Goal: Use online tool/utility: Utilize a website feature to perform a specific function

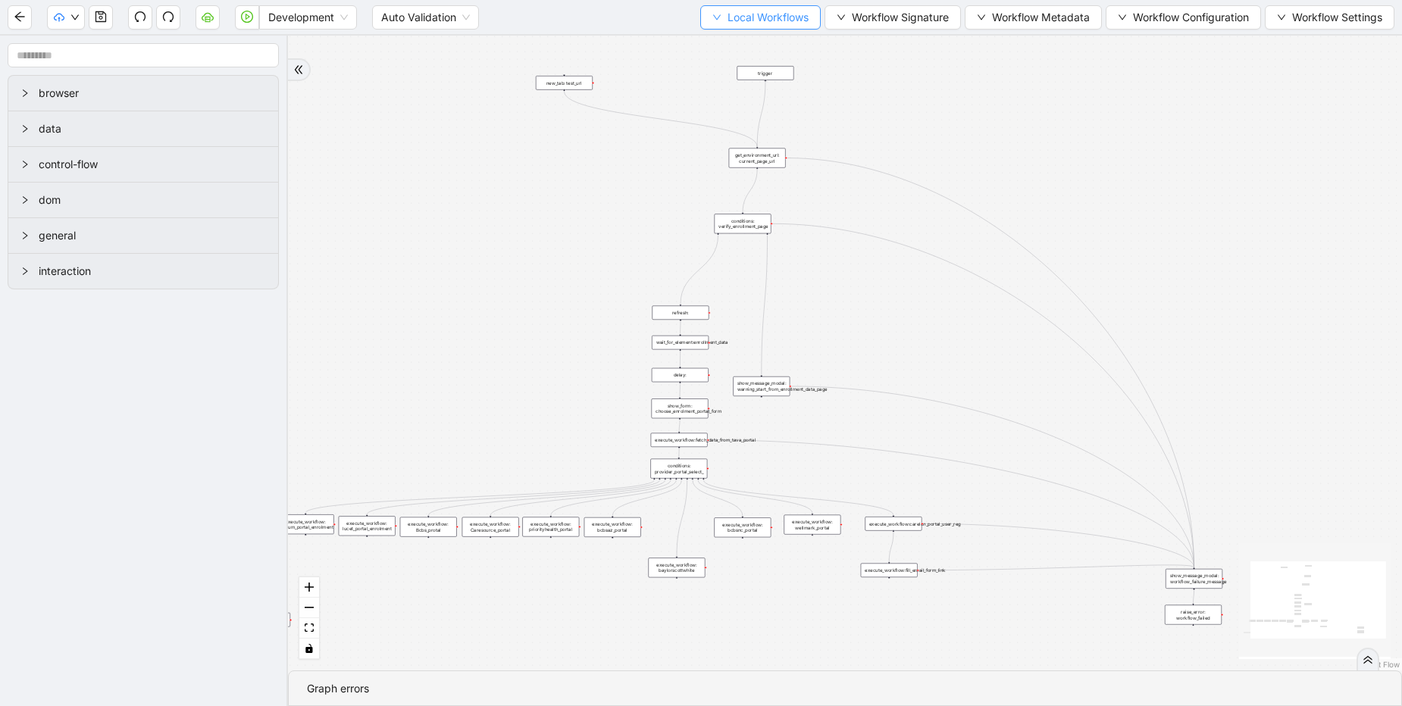
click at [750, 18] on span "Local Workflows" at bounding box center [768, 17] width 81 height 17
click at [734, 46] on span "Select" at bounding box center [753, 47] width 99 height 17
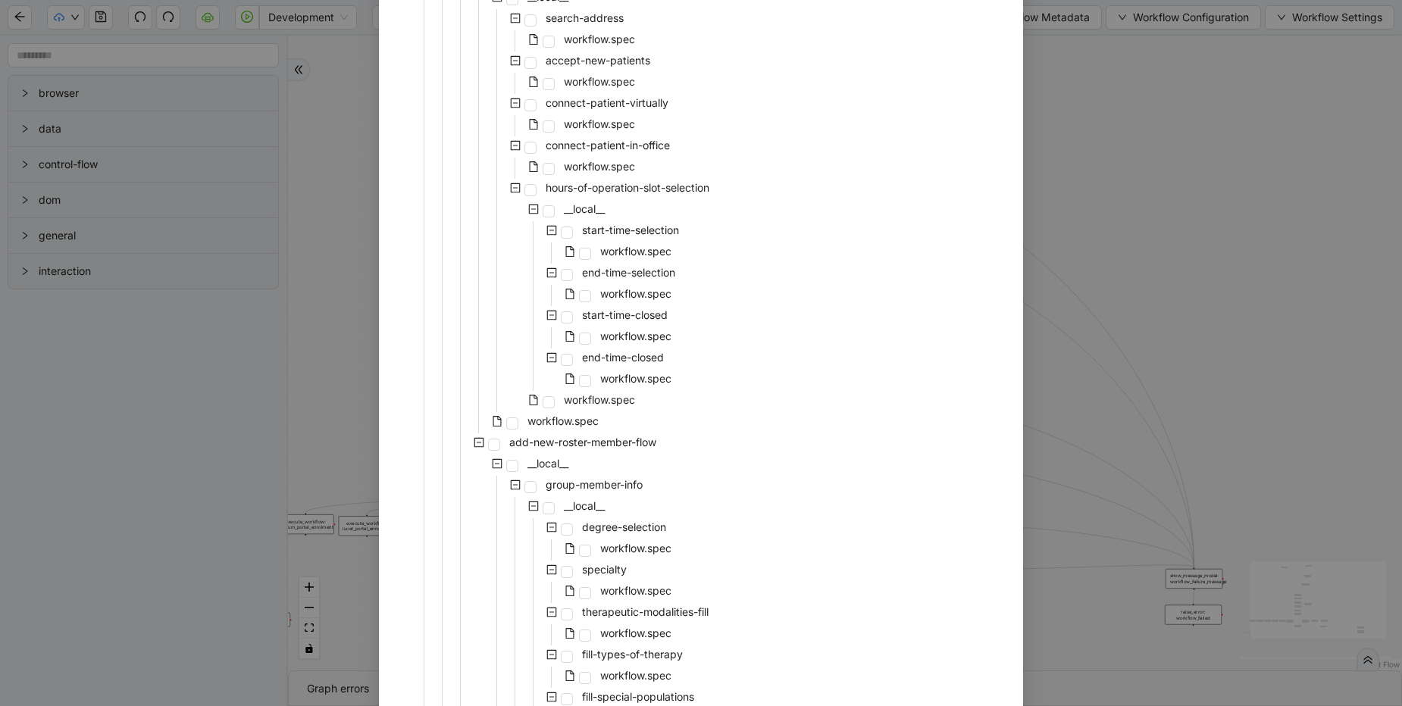
scroll to position [1819, 0]
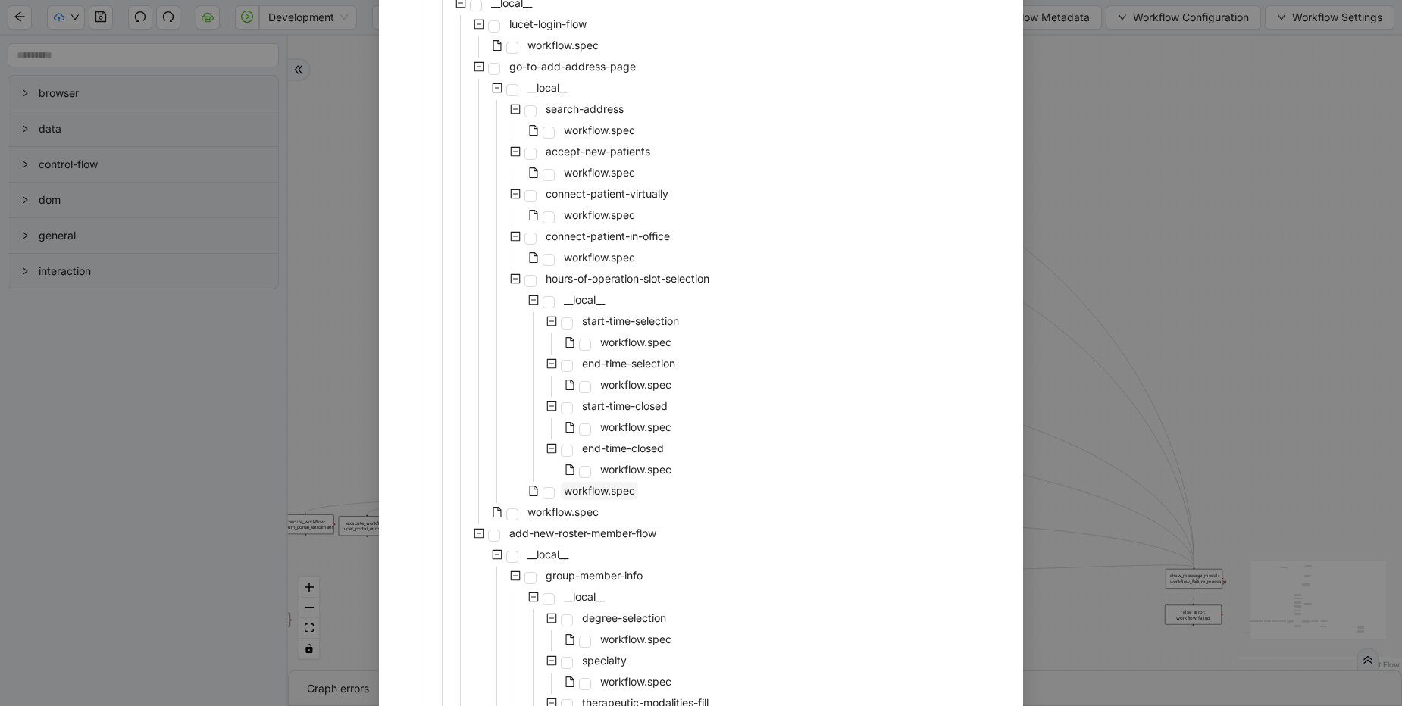
click at [587, 496] on span "workflow.spec" at bounding box center [599, 490] width 71 height 13
click at [562, 509] on span "workflow.spec" at bounding box center [563, 512] width 71 height 13
click at [609, 130] on span "workflow.spec" at bounding box center [599, 130] width 71 height 13
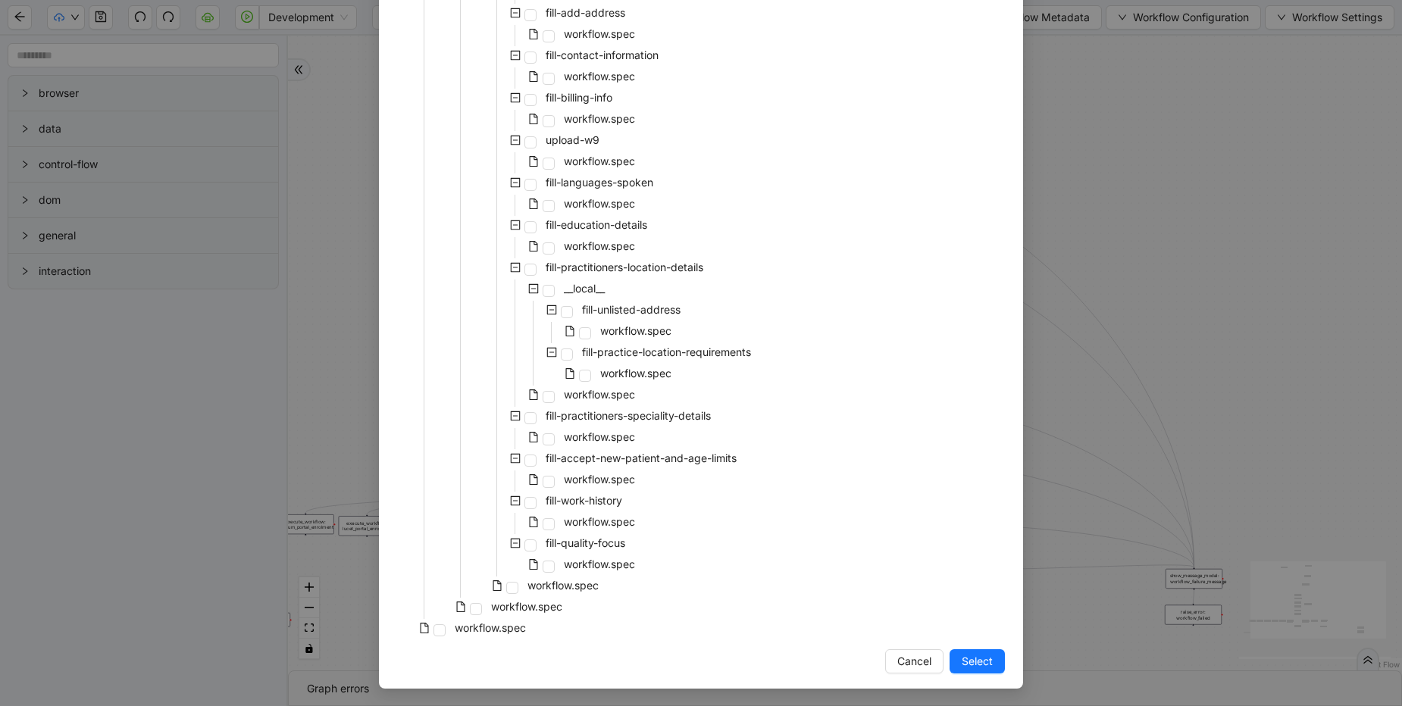
scroll to position [5291, 0]
click at [972, 662] on span "Select" at bounding box center [977, 661] width 31 height 17
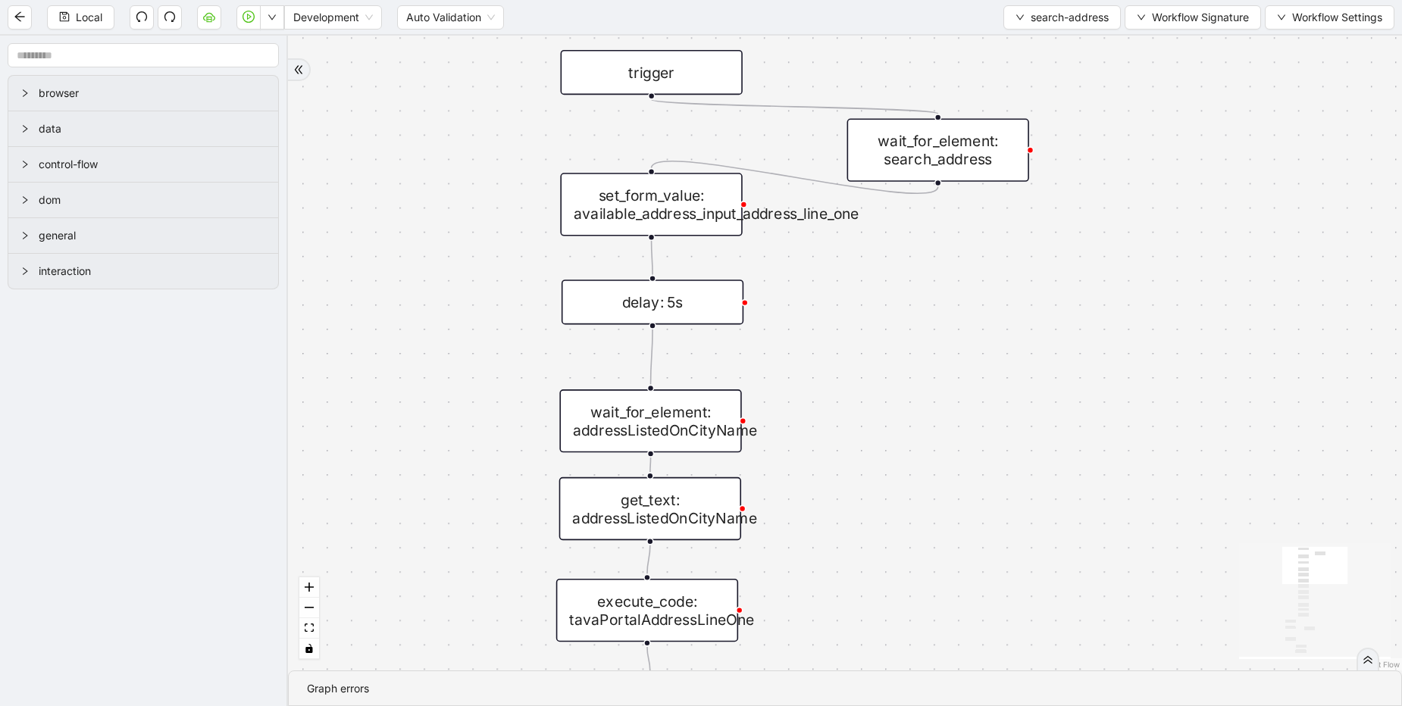
click at [625, 209] on div "set_form_value: available_address_input_address_line_one" at bounding box center [651, 204] width 182 height 63
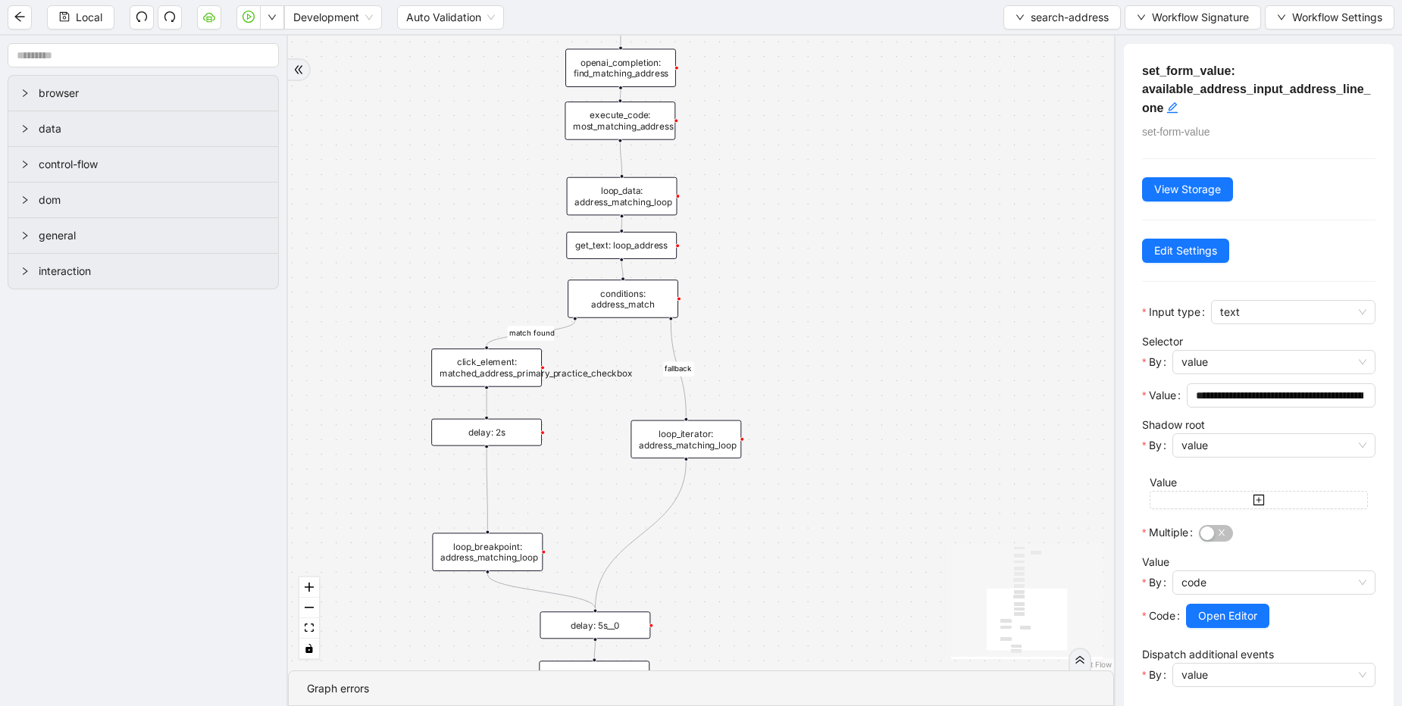
click at [516, 377] on div "click_element: matched_address_primary_practice_checkbox" at bounding box center [486, 368] width 111 height 39
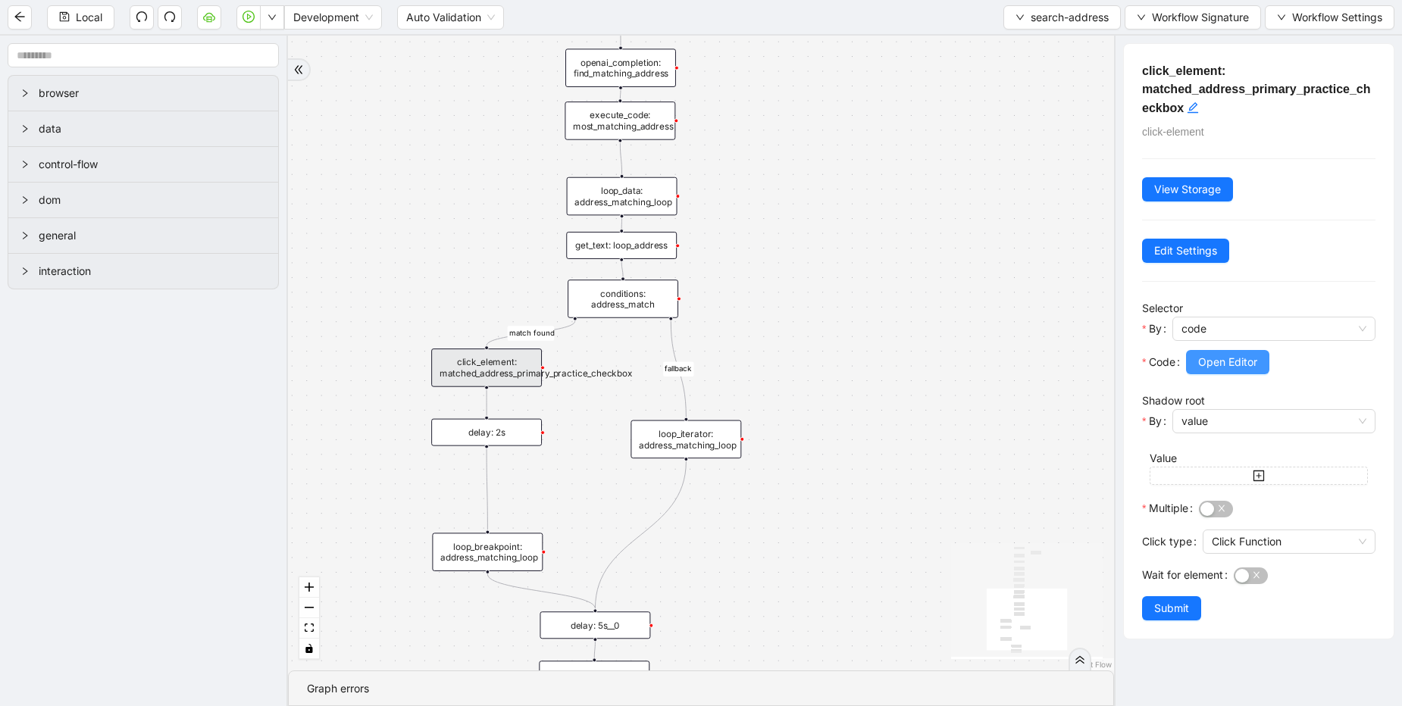
click at [1248, 352] on button "Open Editor" at bounding box center [1227, 362] width 83 height 24
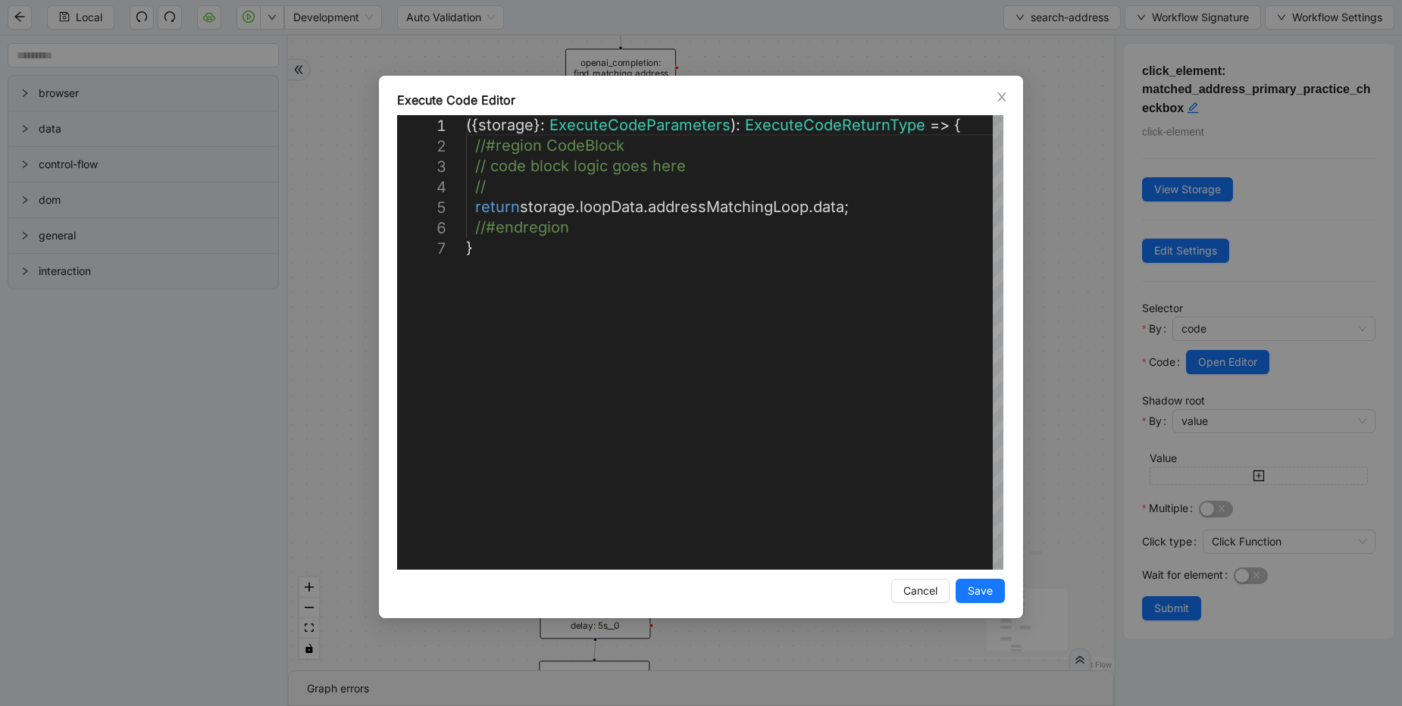
click at [1074, 239] on div "**********" at bounding box center [701, 353] width 1402 height 706
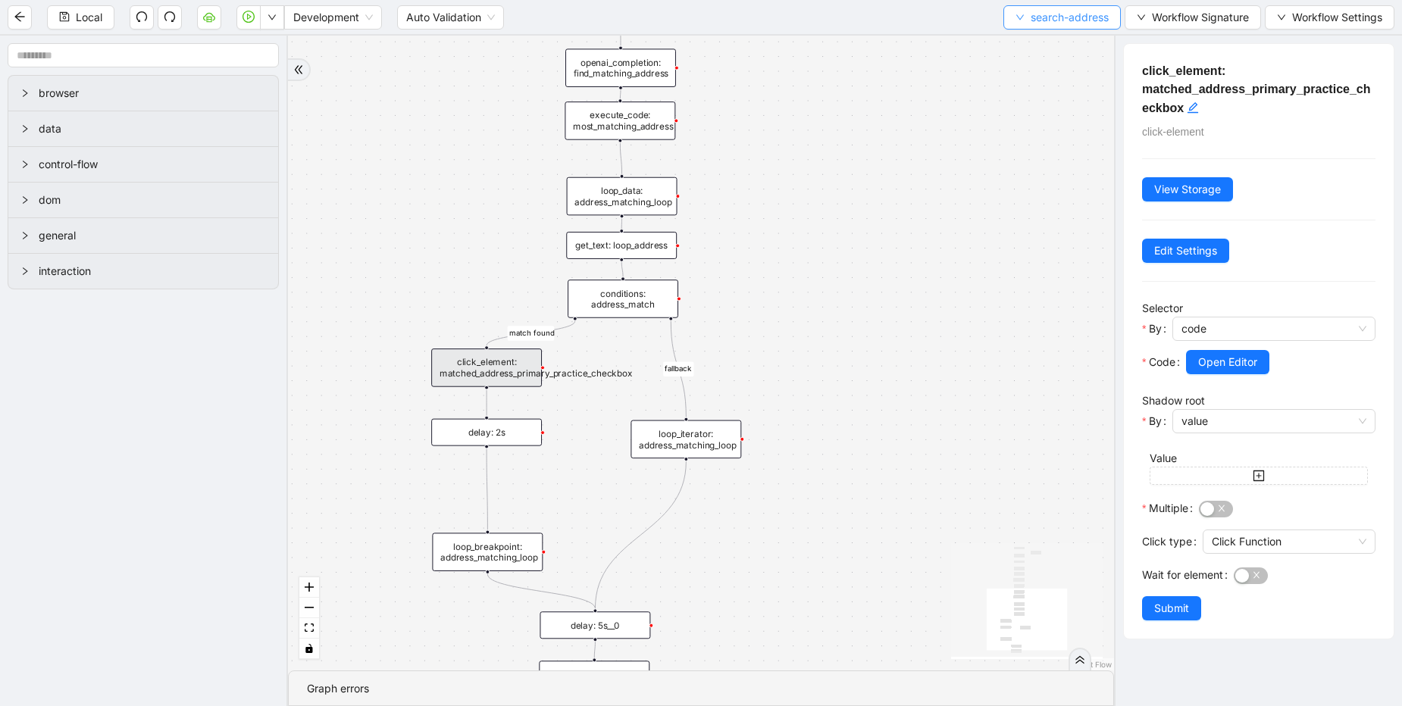
click at [1050, 17] on span "search-address" at bounding box center [1070, 17] width 78 height 17
click at [1031, 40] on span "Select" at bounding box center [1059, 47] width 94 height 17
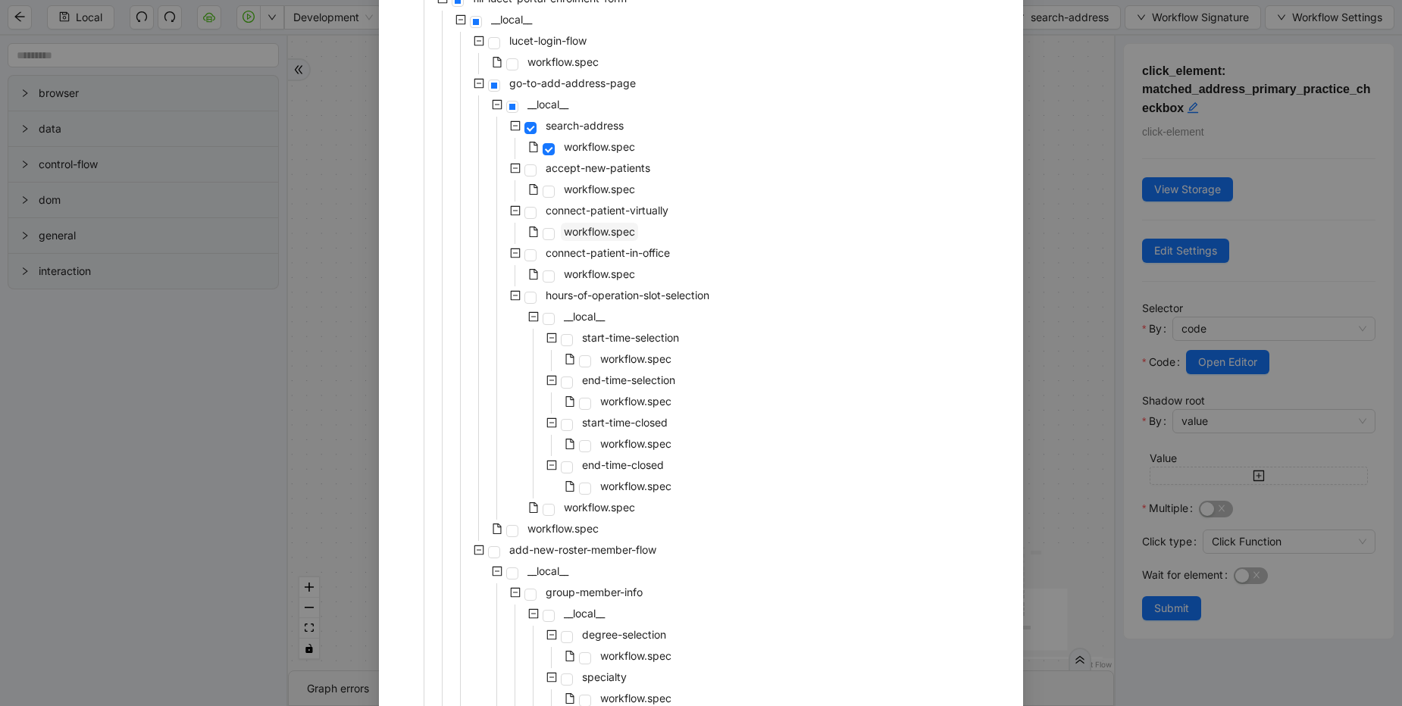
scroll to position [1819, 0]
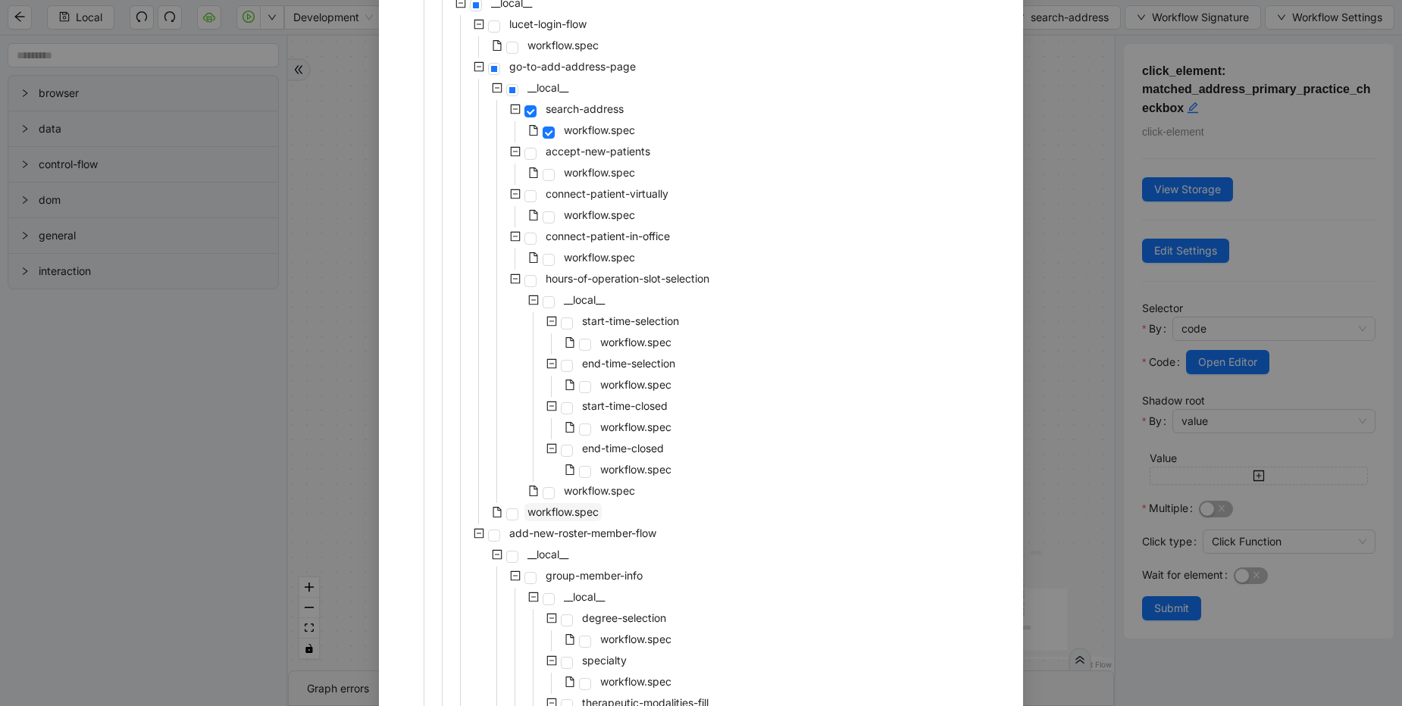
click at [578, 509] on span "workflow.spec" at bounding box center [563, 512] width 71 height 13
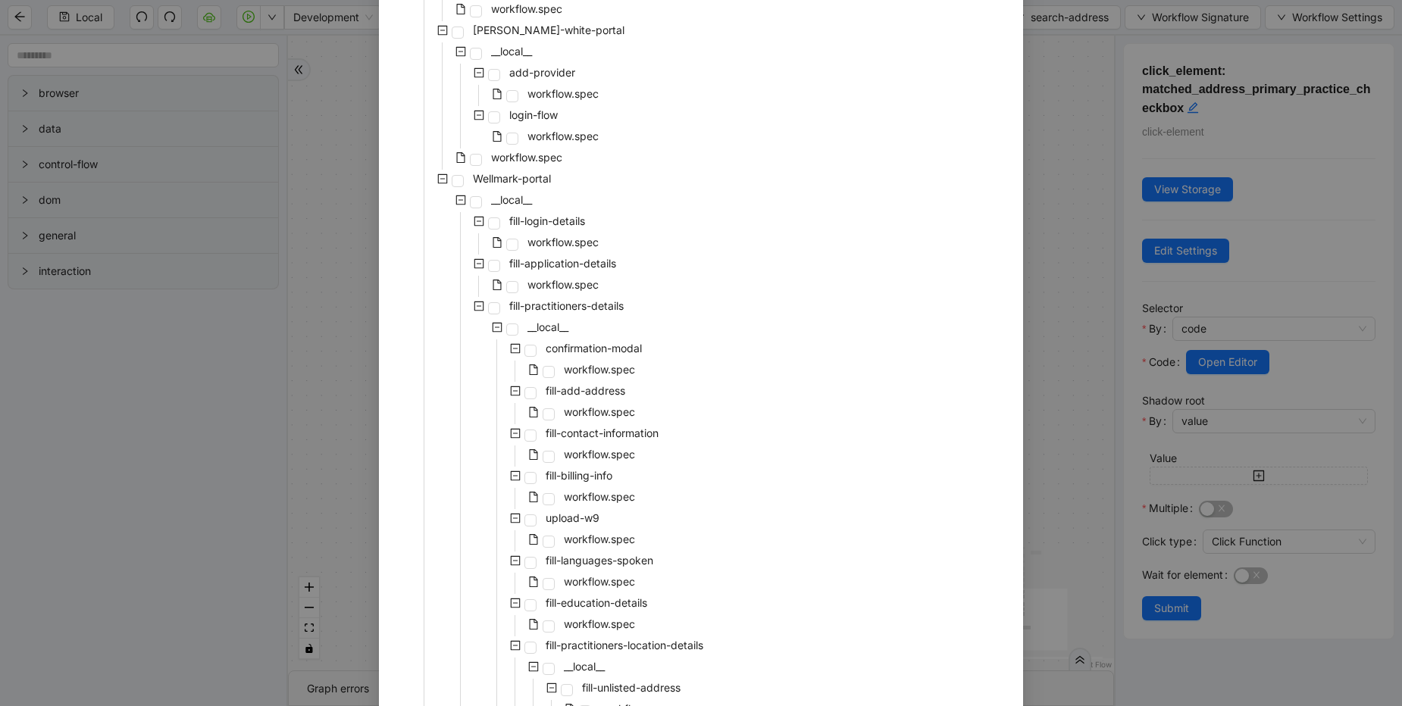
scroll to position [5291, 0]
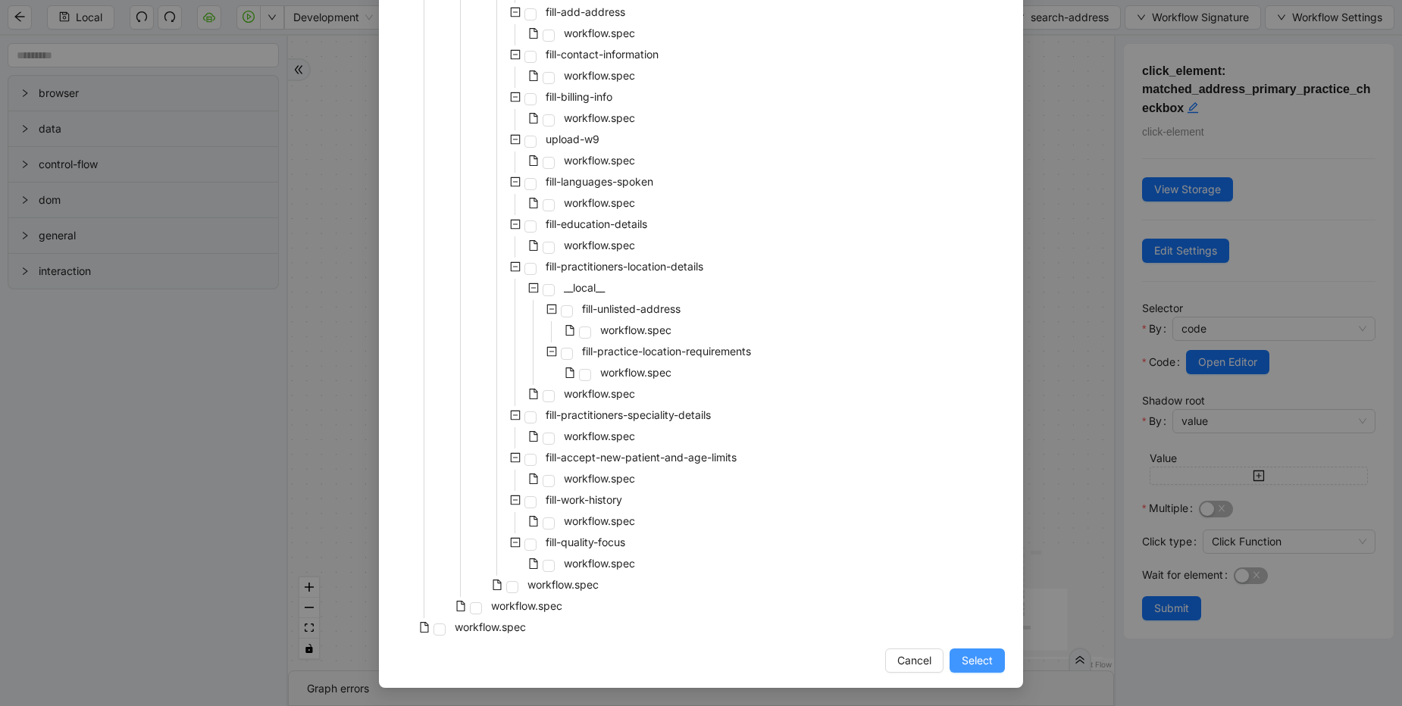
click at [982, 652] on button "Select" at bounding box center [977, 661] width 55 height 24
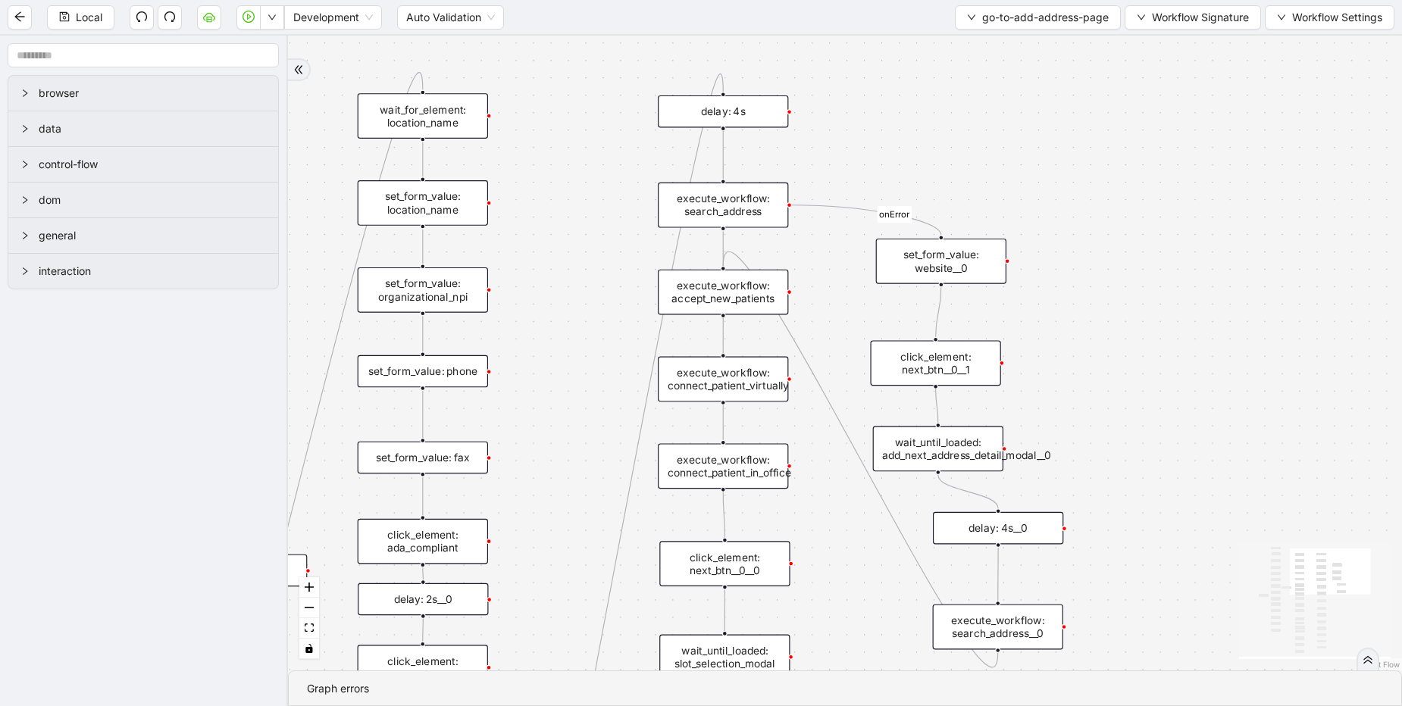
click at [954, 252] on div "set_form_value: website__0" at bounding box center [941, 261] width 130 height 45
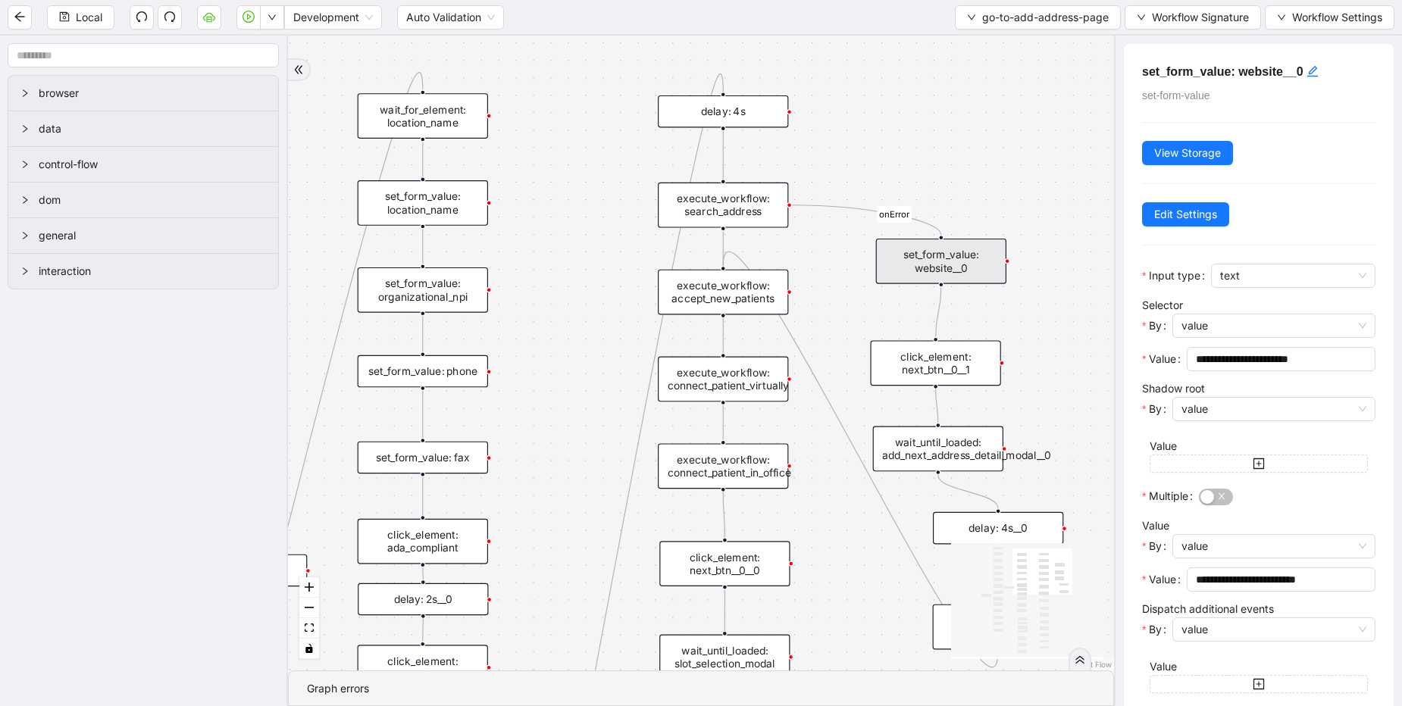
click at [833, 111] on div "onError onError trigger click_element: account wait_for_element: addresses wait…" at bounding box center [701, 353] width 826 height 635
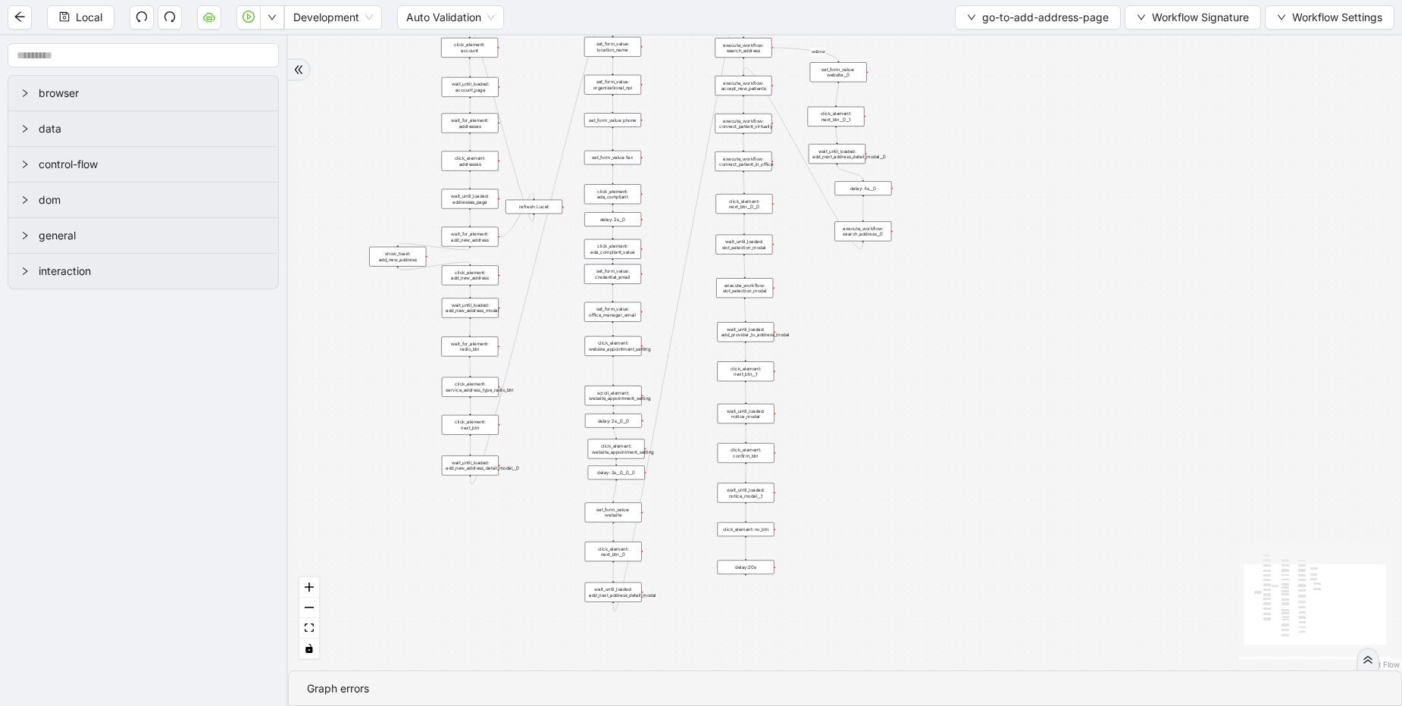
click at [750, 531] on div "click_element: no_btn" at bounding box center [745, 530] width 57 height 14
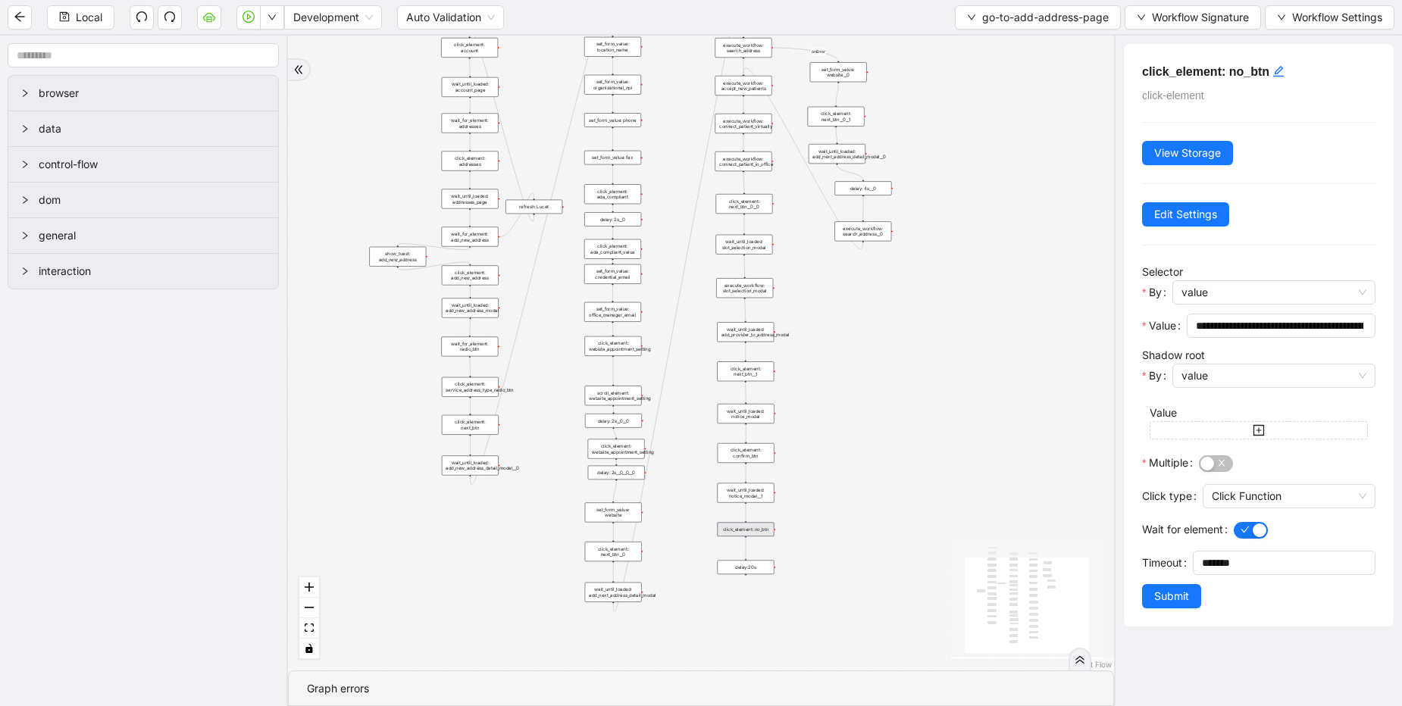
click at [842, 443] on div "onError onError trigger click_element: account wait_for_element: addresses wait…" at bounding box center [701, 353] width 826 height 635
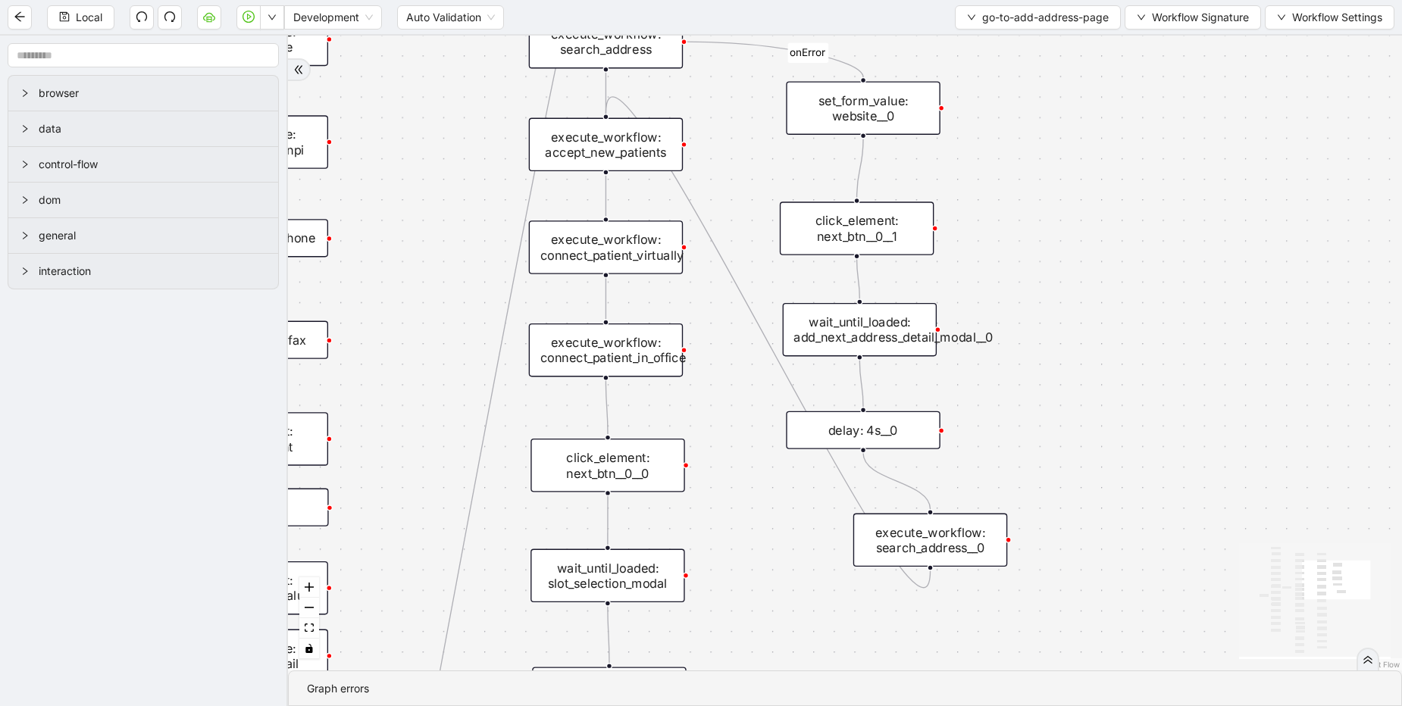
drag, startPoint x: 940, startPoint y: 426, endPoint x: 872, endPoint y: 433, distance: 67.8
click at [872, 433] on div "delay: 4s__0" at bounding box center [863, 431] width 154 height 38
drag, startPoint x: 935, startPoint y: 537, endPoint x: 870, endPoint y: 544, distance: 64.8
click at [870, 544] on div "execute_workflow: search_address__0" at bounding box center [866, 548] width 154 height 54
click at [1019, 534] on div "onError onError trigger click_element: account wait_for_element: addresses wait…" at bounding box center [845, 353] width 1114 height 635
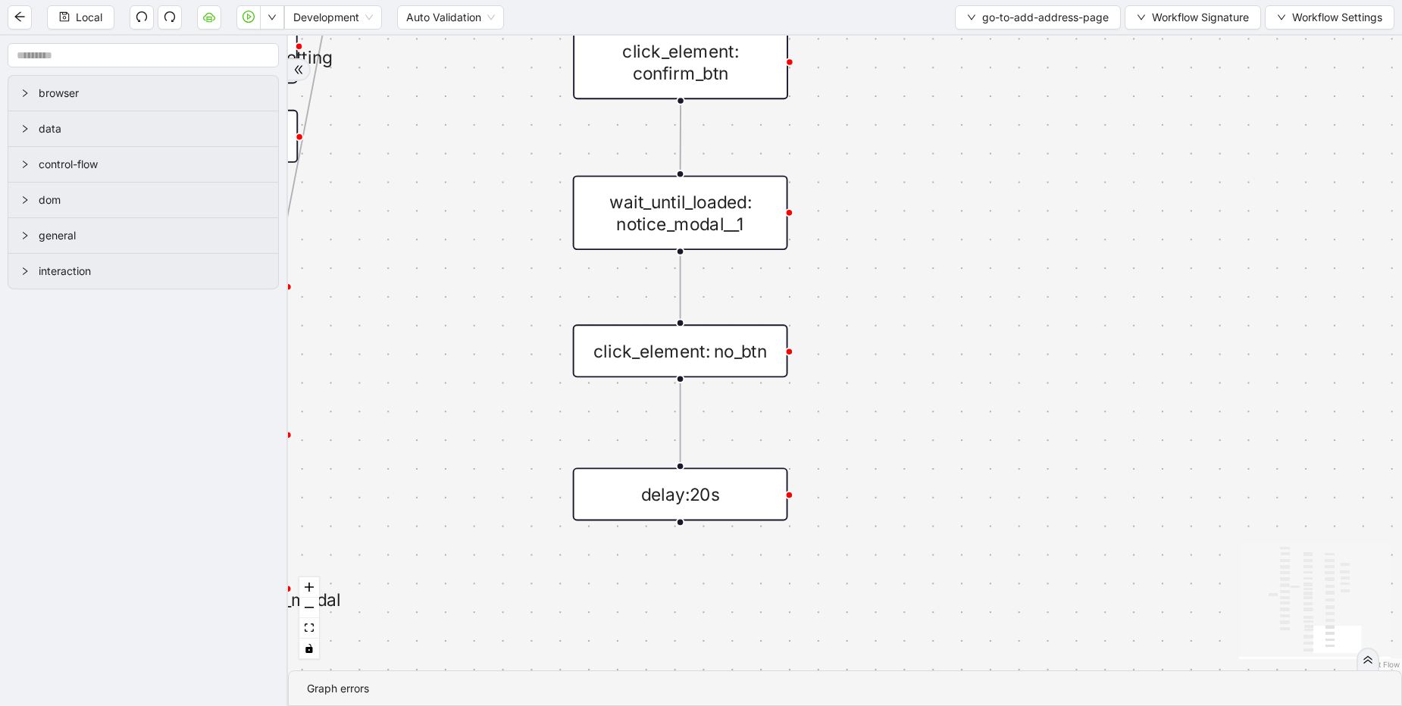
click at [697, 485] on div "delay:20s" at bounding box center [680, 494] width 215 height 53
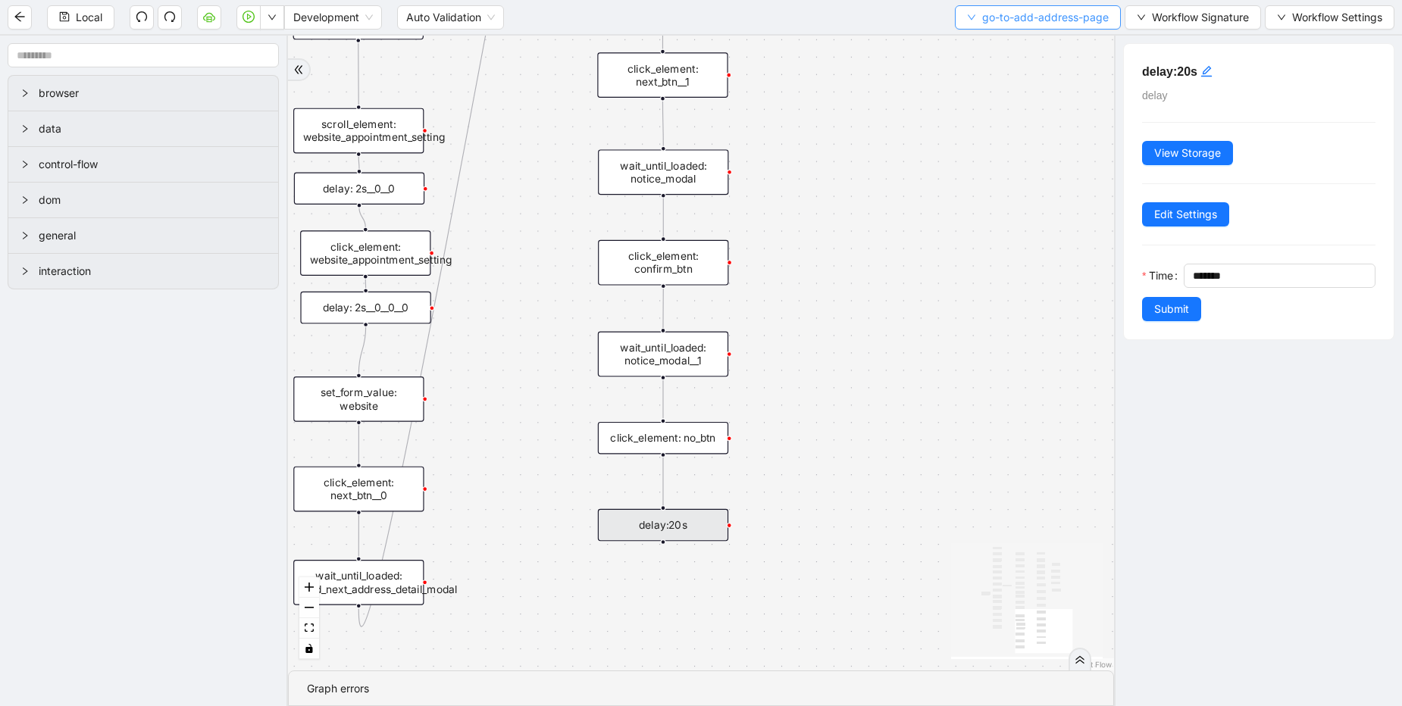
click at [1017, 20] on span "go-to-add-address-page" at bounding box center [1045, 17] width 127 height 17
click at [1002, 40] on span "Select" at bounding box center [1035, 47] width 142 height 17
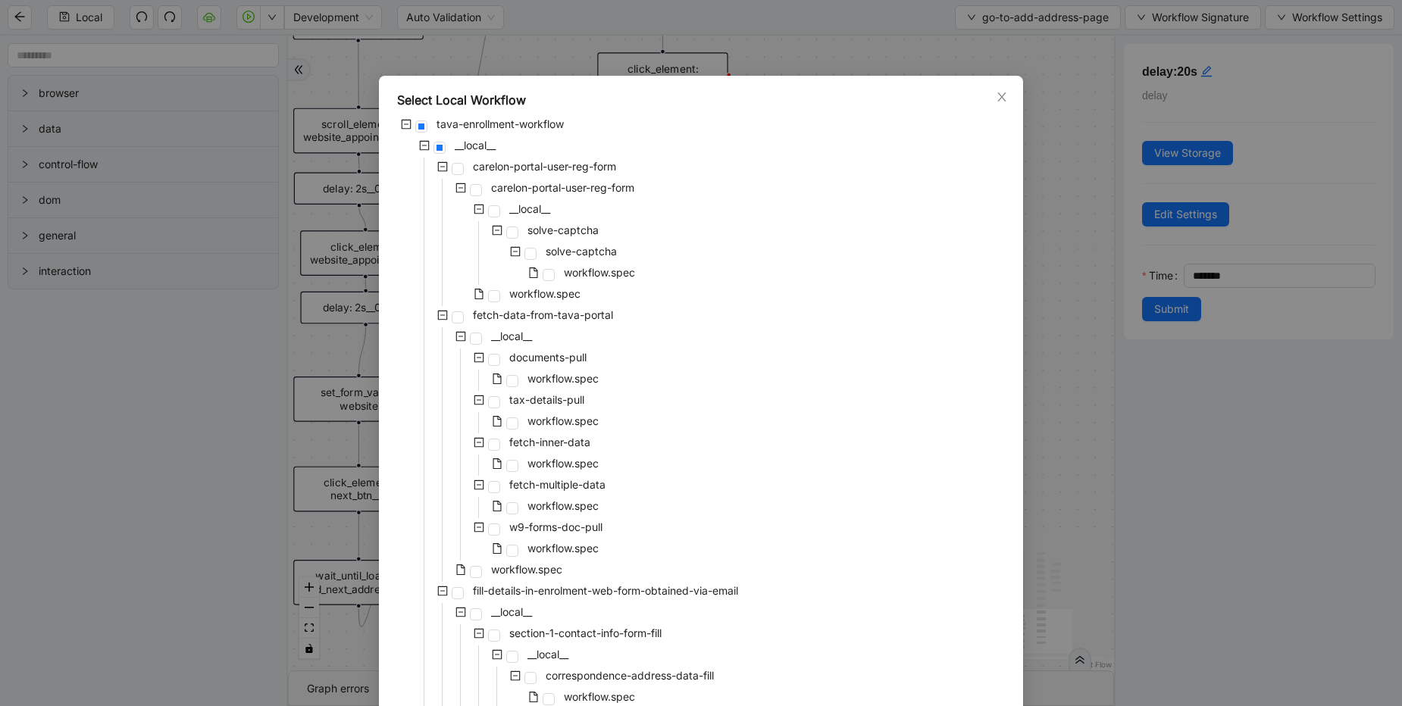
click at [831, 46] on div "Select Local Workflow tava-enrollment-workflow __local__ carelon-portal-user-re…" at bounding box center [701, 353] width 1402 height 706
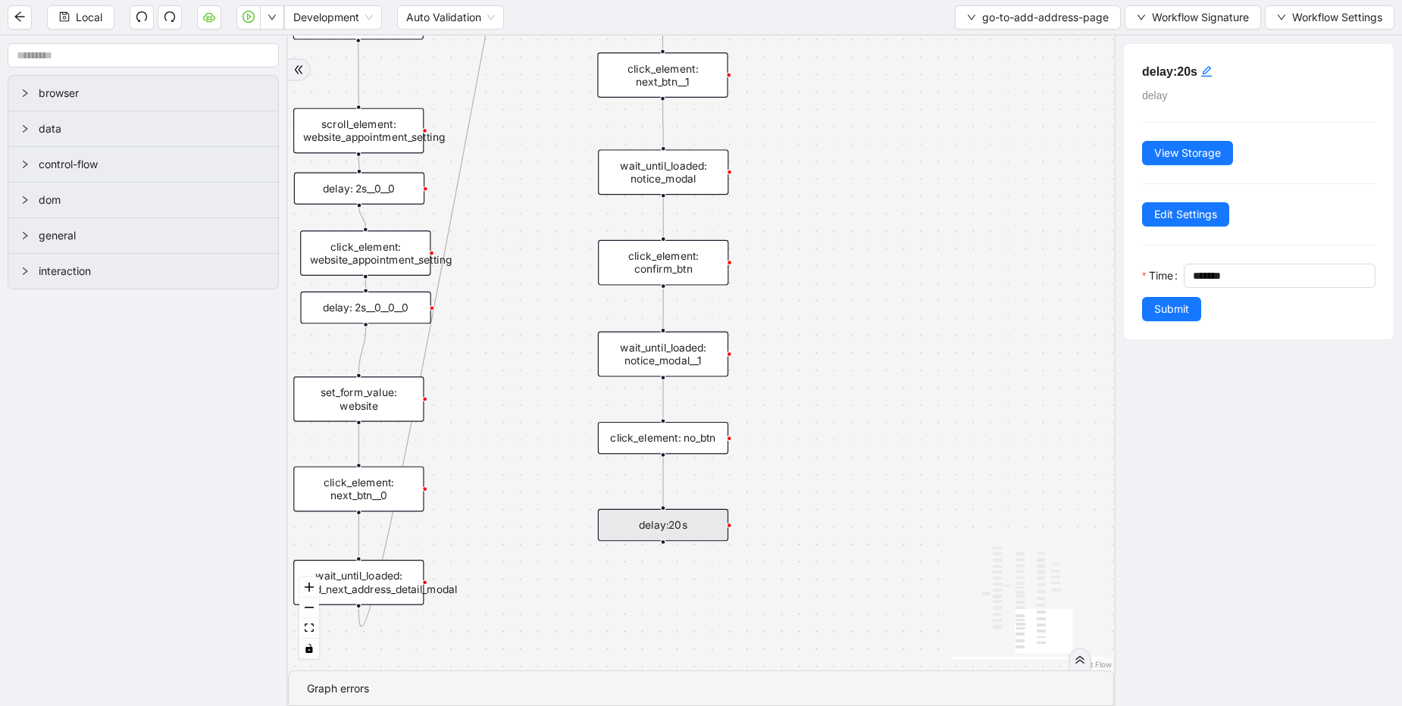
click at [831, 46] on div "onError onError trigger click_element: account wait_for_element: addresses wait…" at bounding box center [701, 353] width 826 height 635
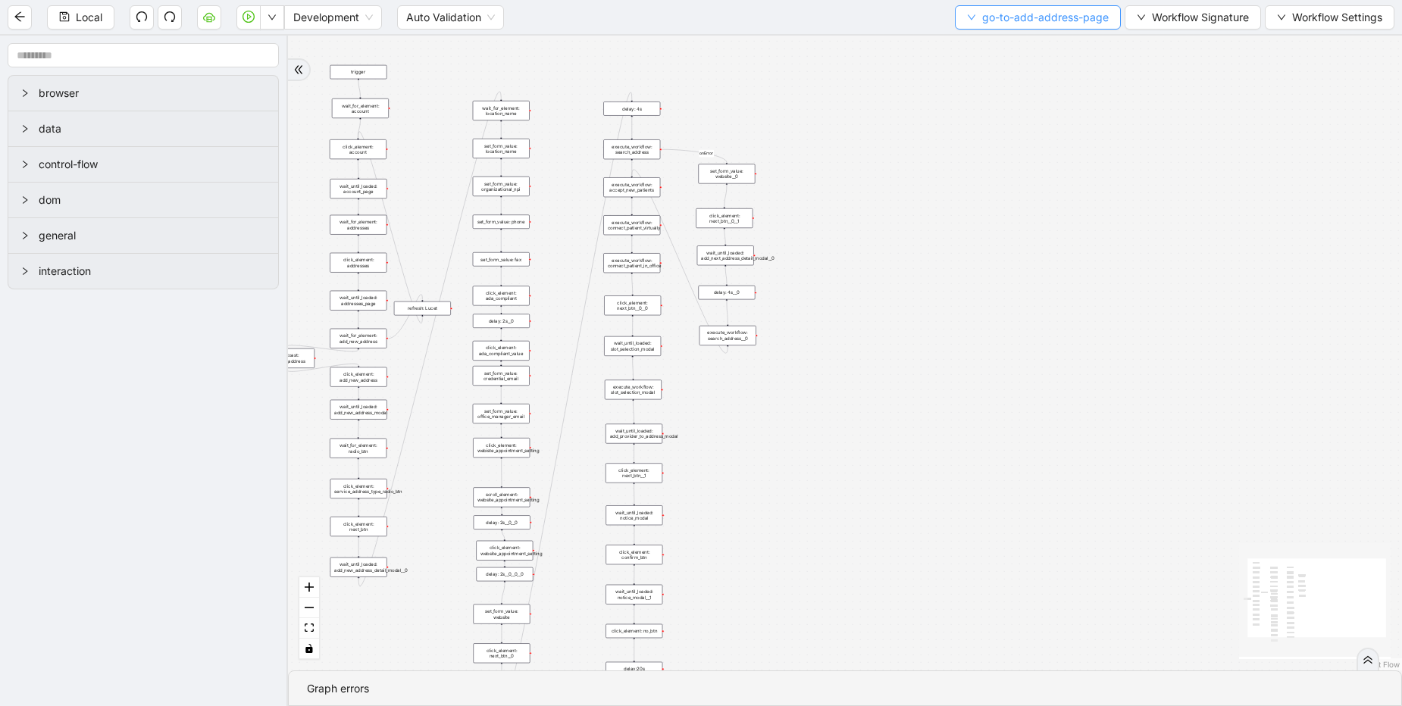
click at [1004, 22] on span "go-to-add-address-page" at bounding box center [1045, 17] width 127 height 17
click at [1002, 40] on span "Select" at bounding box center [1035, 47] width 142 height 17
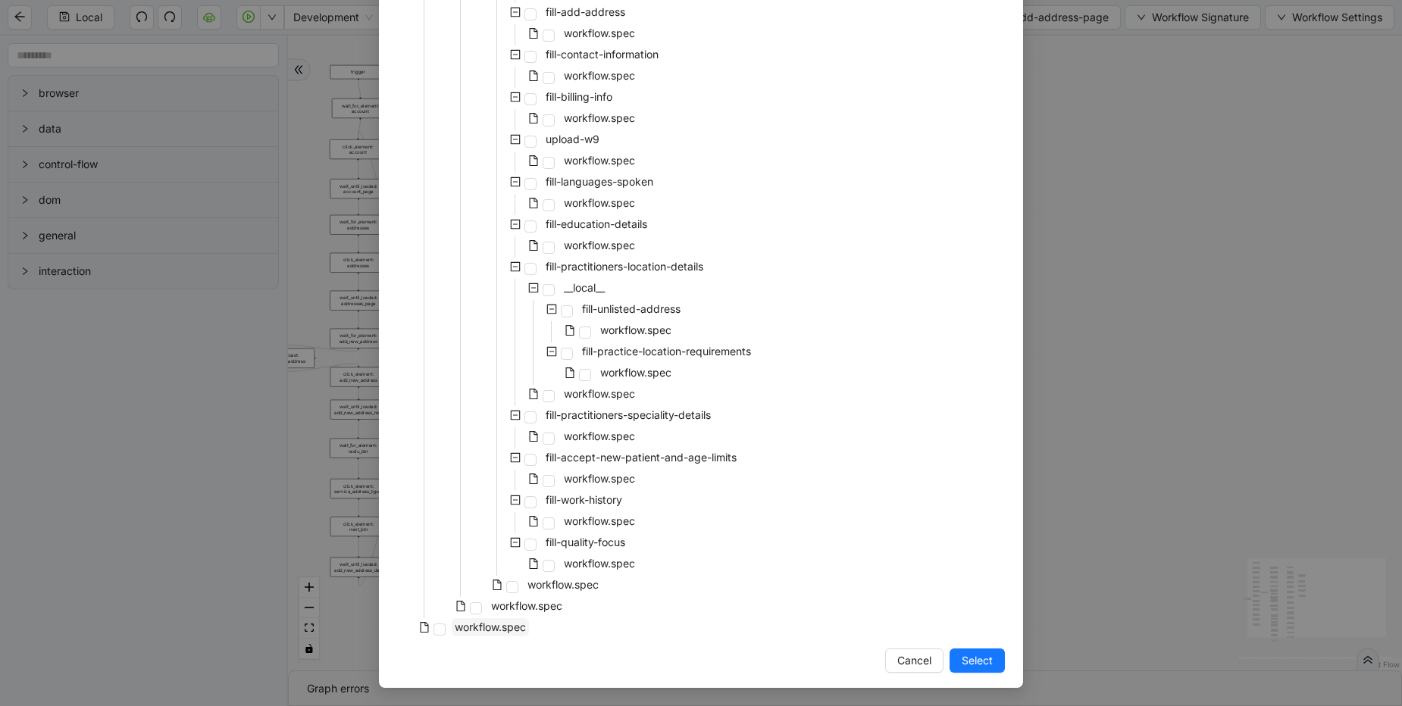
click at [467, 625] on span "workflow.spec" at bounding box center [490, 627] width 71 height 13
click at [968, 656] on span "Select" at bounding box center [977, 661] width 31 height 17
